Goal: Information Seeking & Learning: Learn about a topic

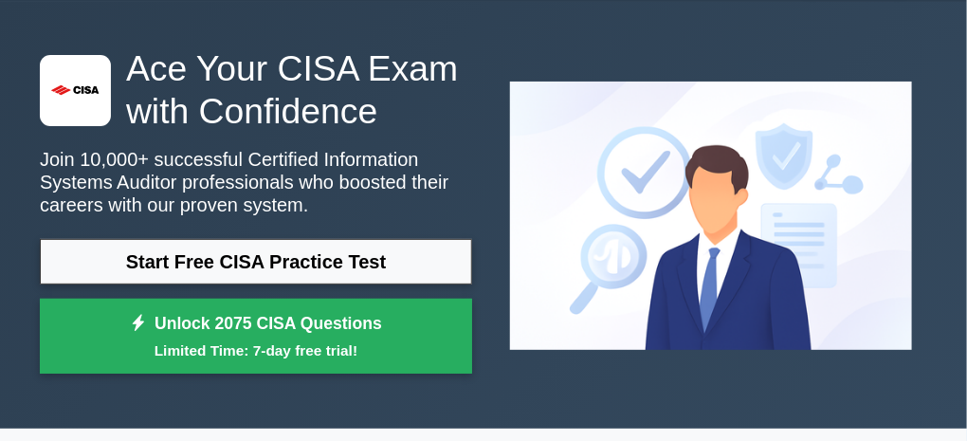
scroll to position [76, 0]
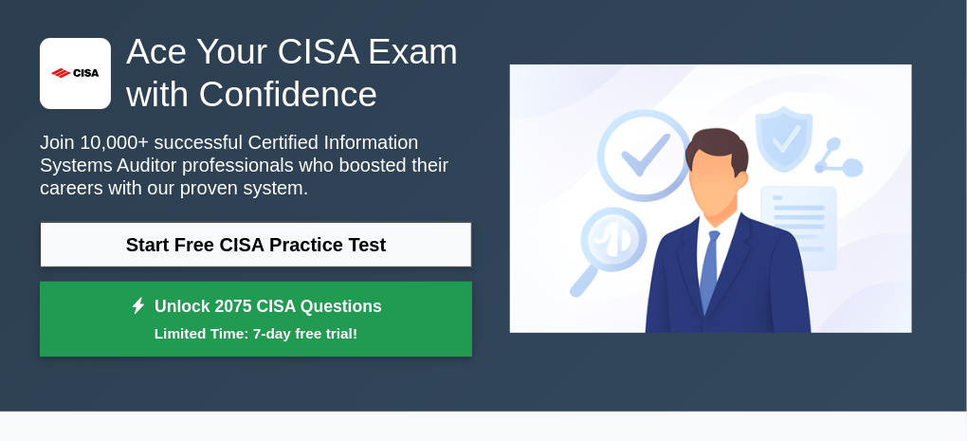
click at [315, 321] on link "Unlock 2075 CISA Questions Limited Time: 7-day free trial!" at bounding box center [256, 320] width 432 height 76
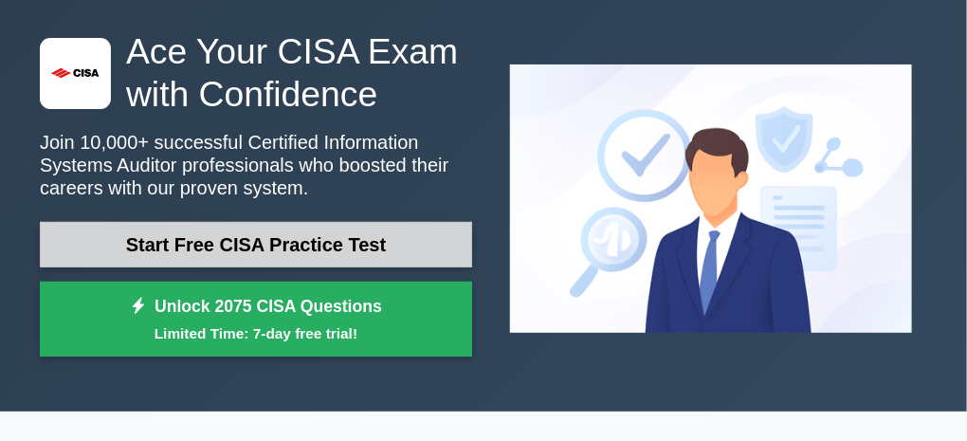
click at [129, 257] on link "Start Free CISA Practice Test" at bounding box center [256, 245] width 432 height 46
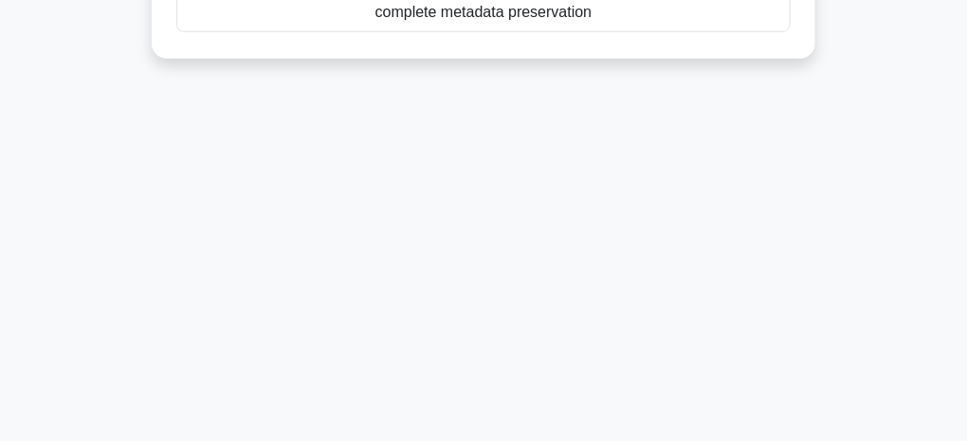
scroll to position [583, 0]
